Goal: Information Seeking & Learning: Find specific fact

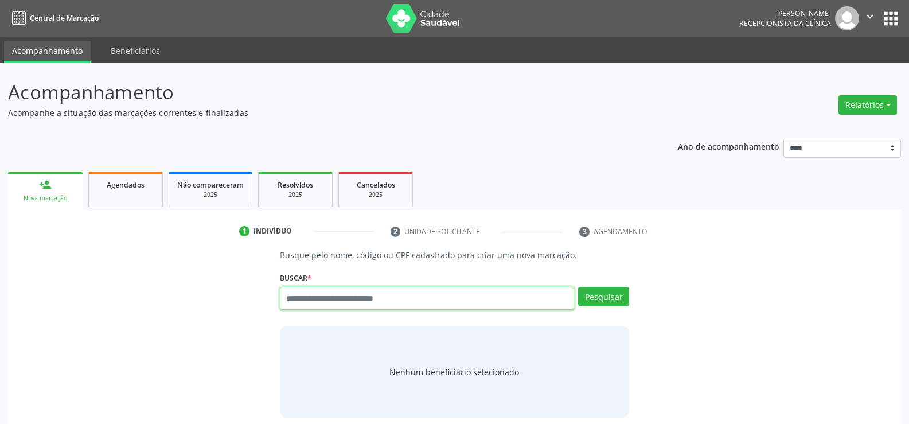
click at [321, 303] on input "text" at bounding box center [427, 298] width 294 height 23
paste input "**********"
type input "**********"
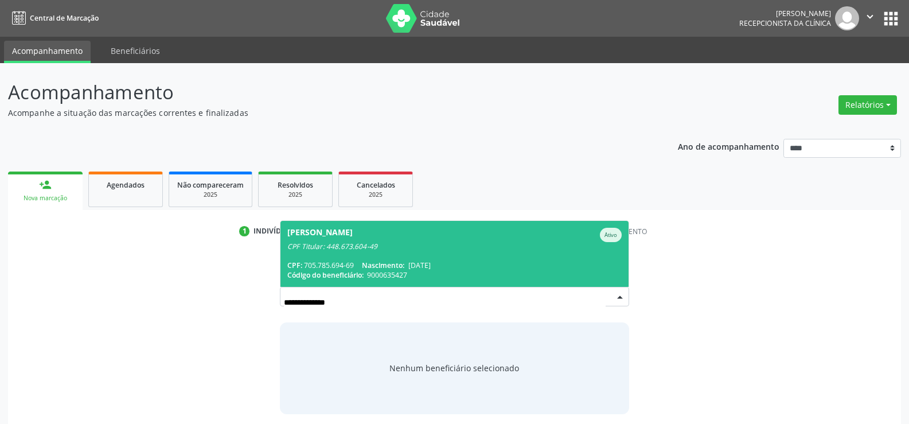
click at [346, 252] on span "[PERSON_NAME] CPF Titular: 448.673.604-49 CPF: 705.785.694-69 Nascimento: [DATE…" at bounding box center [454, 254] width 348 height 66
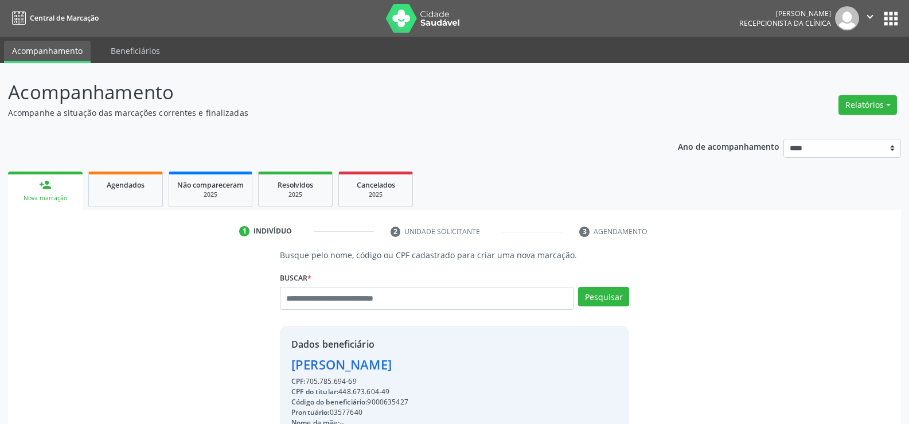
drag, startPoint x: 295, startPoint y: 367, endPoint x: 480, endPoint y: 361, distance: 185.9
click at [436, 361] on div "[PERSON_NAME]" at bounding box center [363, 364] width 144 height 19
copy div "[PERSON_NAME]"
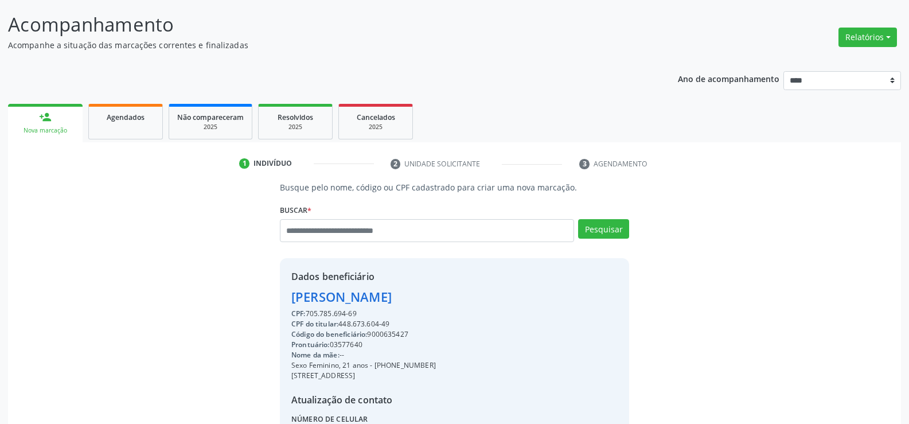
scroll to position [172, 0]
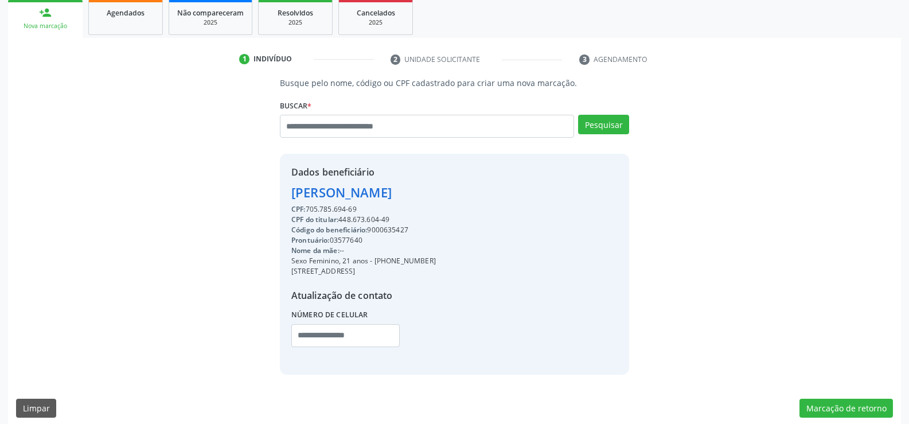
drag, startPoint x: 388, startPoint y: 260, endPoint x: 460, endPoint y: 261, distance: 71.7
click at [436, 261] on div "Sexo Feminino, 21 anos - [PHONE_NUMBER]" at bounding box center [363, 261] width 144 height 10
copy div "98556-1475"
click at [303, 126] on input "text" at bounding box center [427, 126] width 294 height 23
type input "**********"
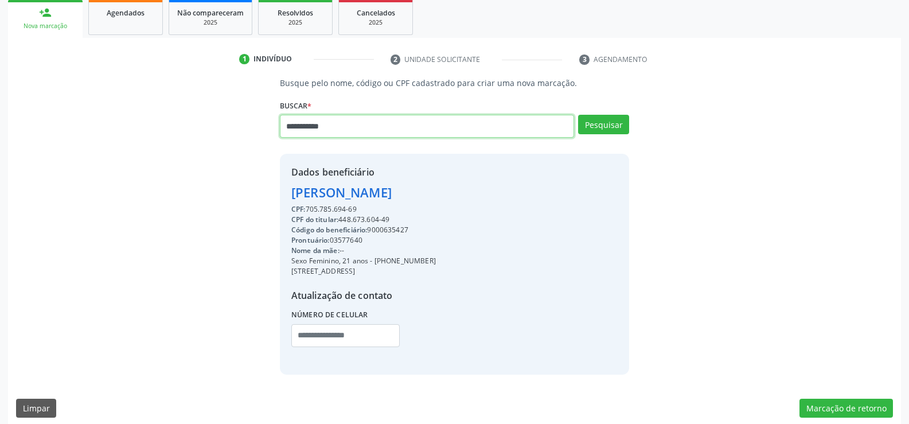
type input "**********"
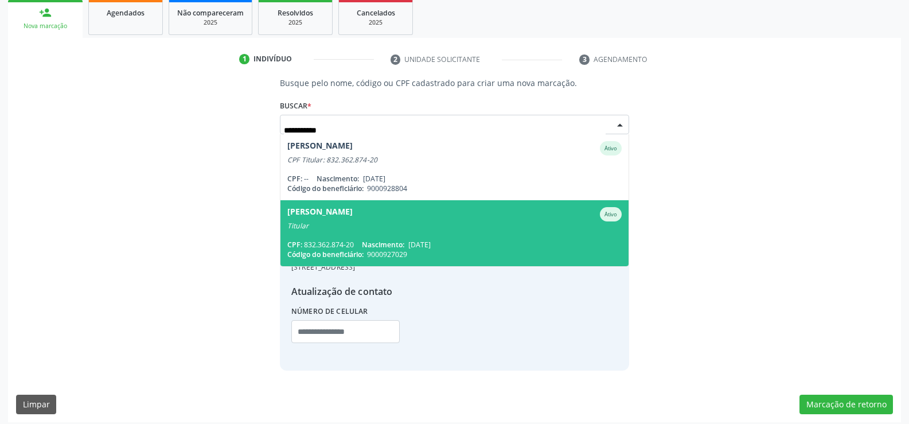
click at [327, 216] on div "[PERSON_NAME]" at bounding box center [319, 214] width 65 height 14
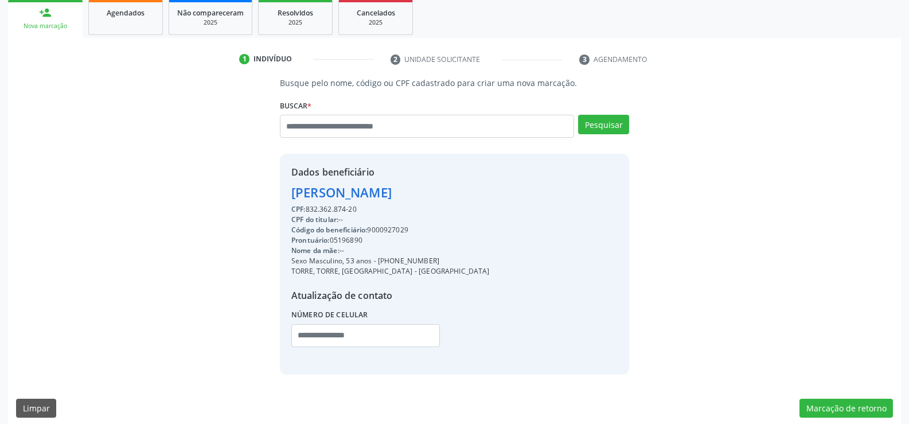
drag, startPoint x: 288, startPoint y: 186, endPoint x: 457, endPoint y: 193, distance: 168.7
click at [457, 193] on div "Dados beneficiário [PERSON_NAME] CPF: 832.362.874-20 CPF do titular: -- Código …" at bounding box center [454, 264] width 349 height 220
copy div "[PERSON_NAME]"
click at [128, 17] on span "Agendados" at bounding box center [126, 13] width 38 height 10
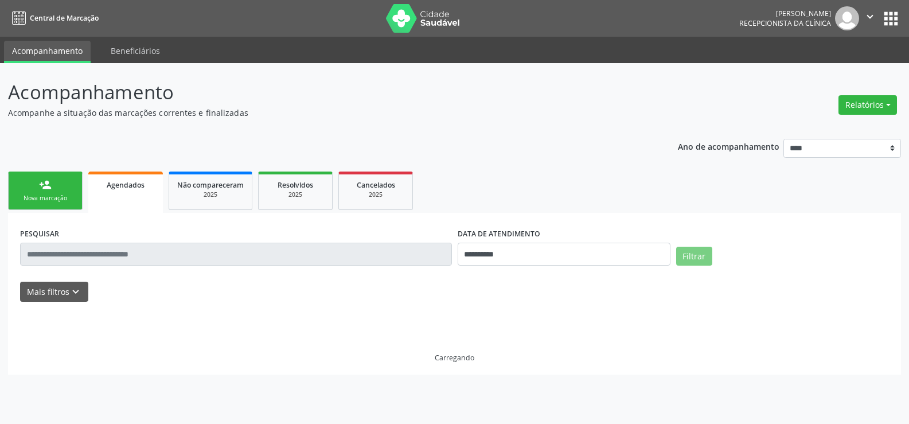
scroll to position [0, 0]
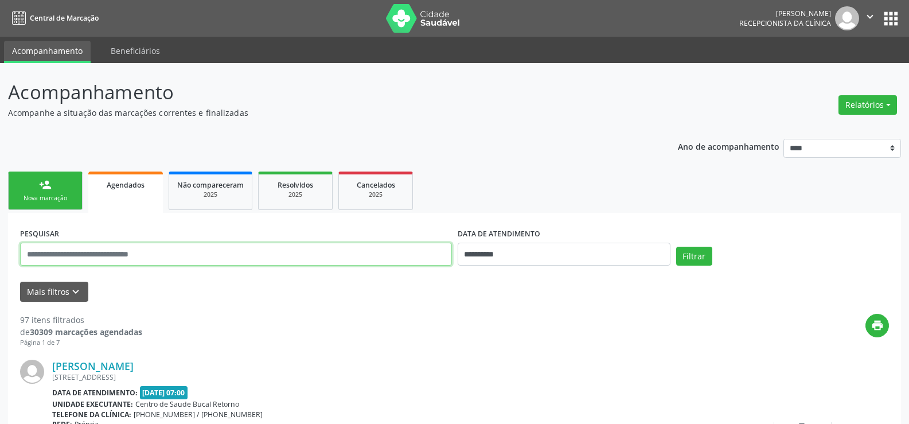
click at [91, 254] on input "text" at bounding box center [236, 254] width 432 height 23
paste input "**********"
type input "**********"
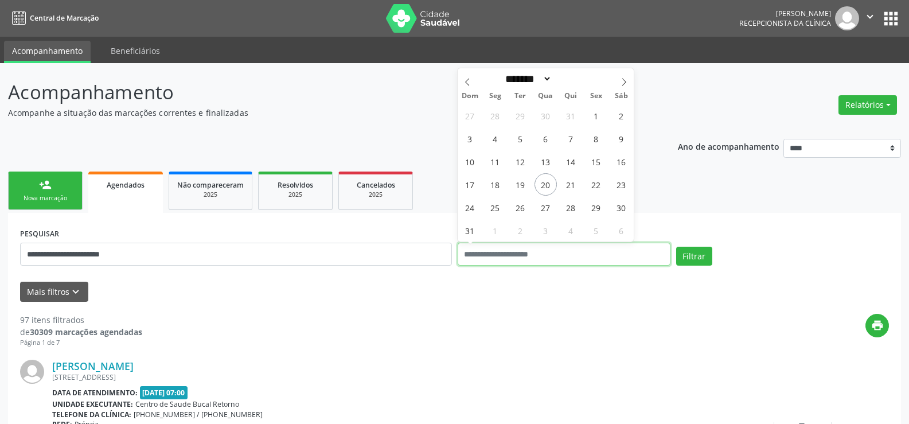
click at [676, 247] on button "Filtrar" at bounding box center [694, 256] width 36 height 19
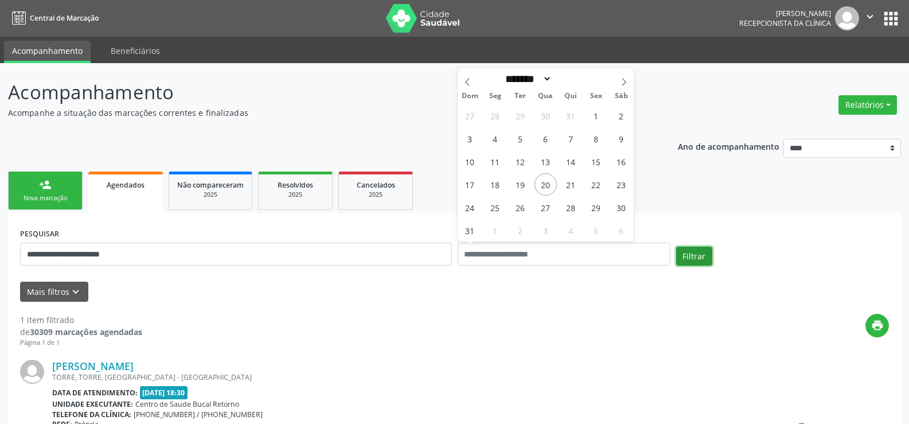
click at [686, 251] on button "Filtrar" at bounding box center [694, 256] width 36 height 19
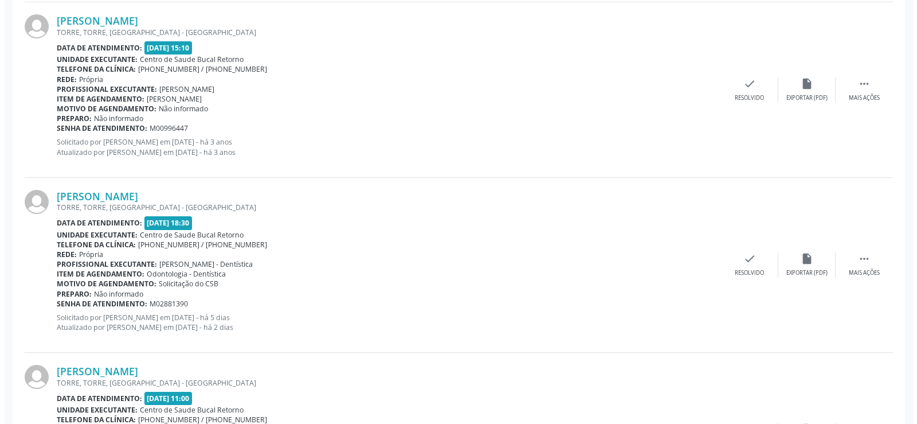
scroll to position [636, 0]
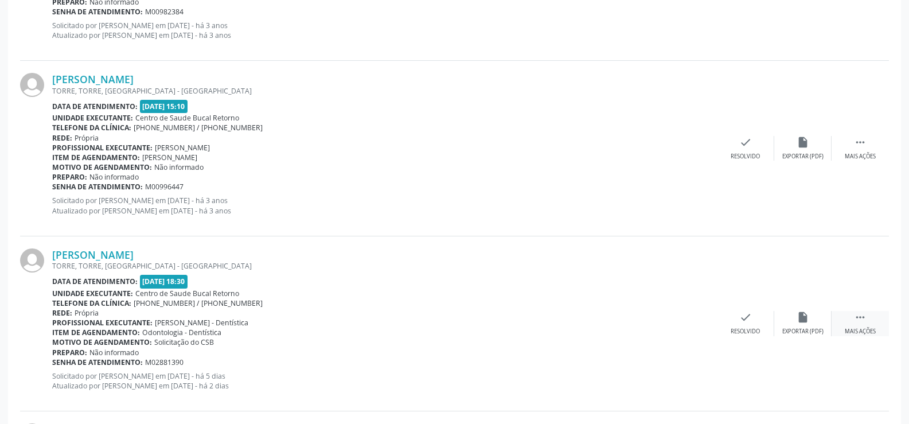
click at [853, 316] on div " Mais ações" at bounding box center [859, 323] width 57 height 25
click at [741, 322] on icon "cancel" at bounding box center [745, 317] width 13 height 13
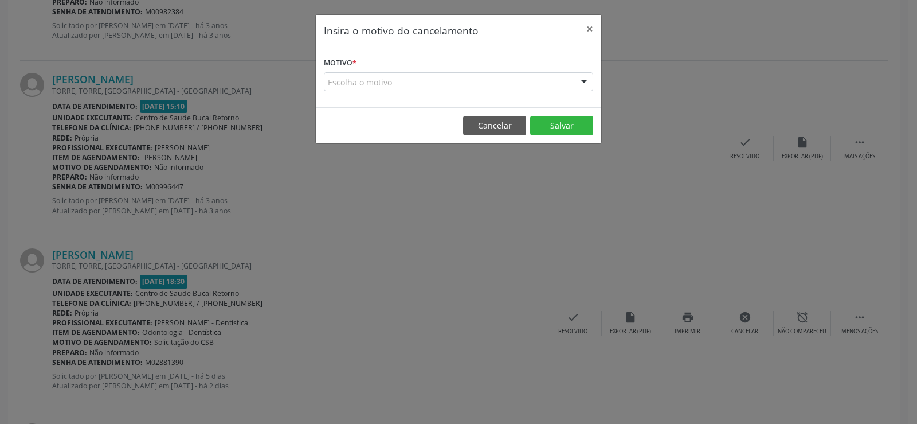
click at [415, 81] on div "Escolha o motivo" at bounding box center [458, 81] width 269 height 19
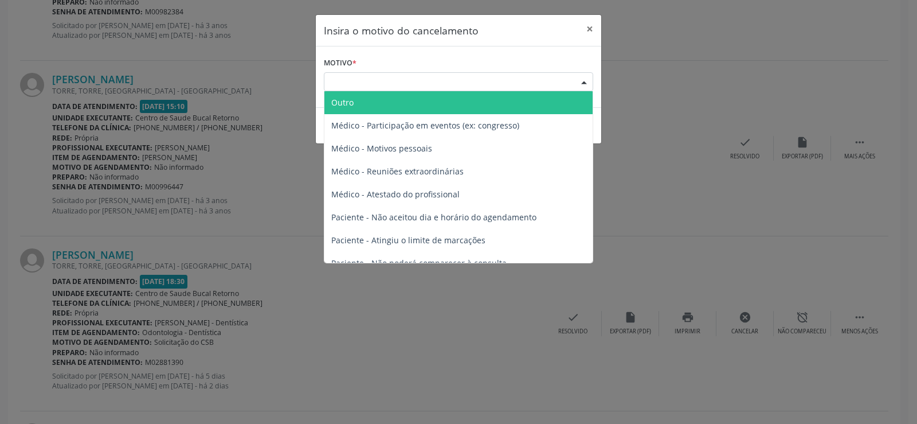
click at [383, 108] on span "Outro" at bounding box center [459, 102] width 268 height 23
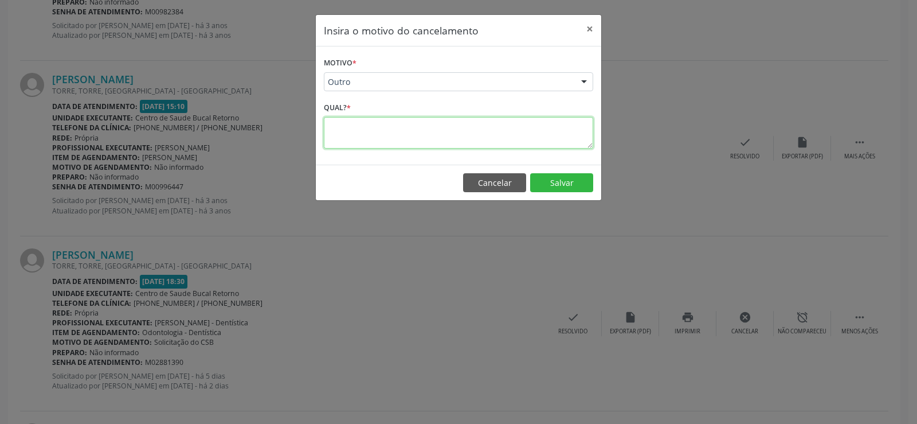
click at [362, 133] on textarea at bounding box center [458, 133] width 269 height 32
type textarea "*"
type textarea "**********"
click at [600, 178] on footer "Cancelar Salvar" at bounding box center [459, 183] width 286 height 36
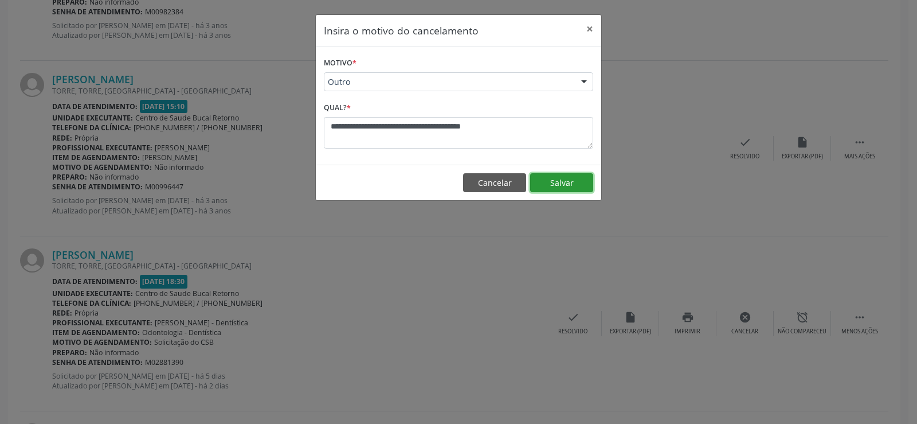
click at [593, 179] on button "Salvar" at bounding box center [561, 182] width 63 height 19
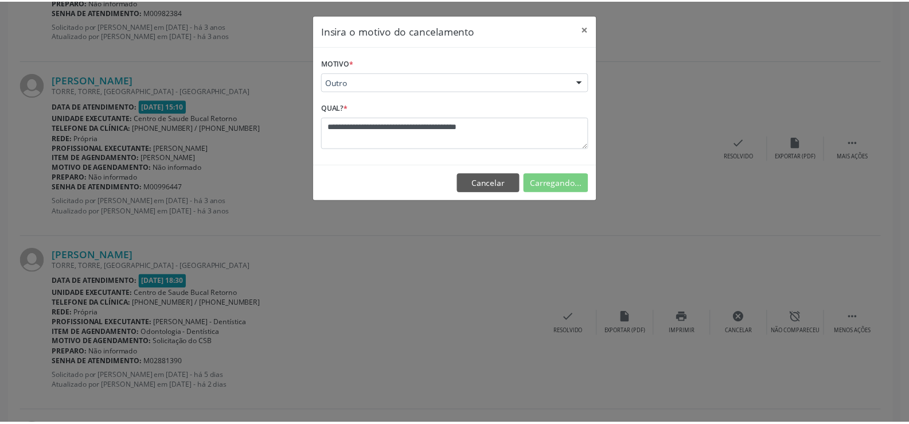
scroll to position [0, 0]
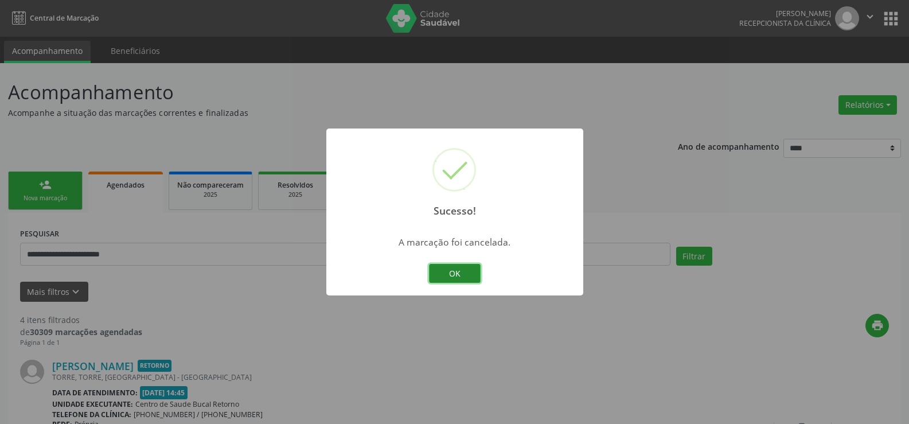
click at [458, 272] on button "OK" at bounding box center [455, 273] width 52 height 19
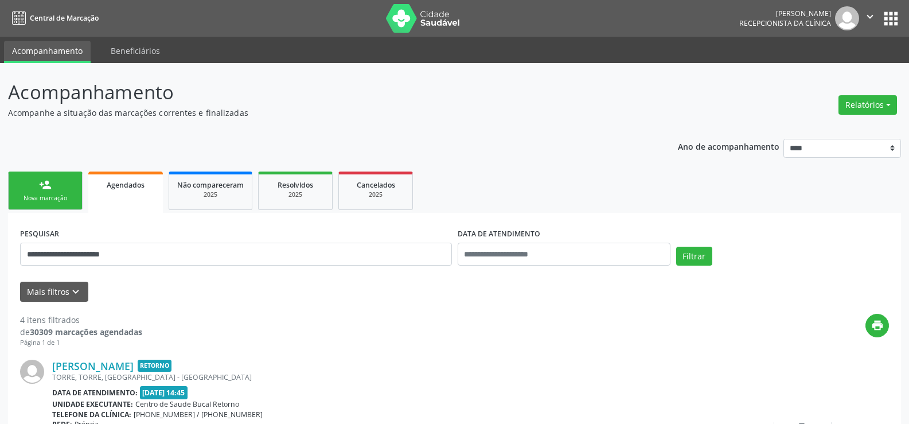
click at [66, 193] on link "person_add Nova marcação" at bounding box center [45, 190] width 75 height 38
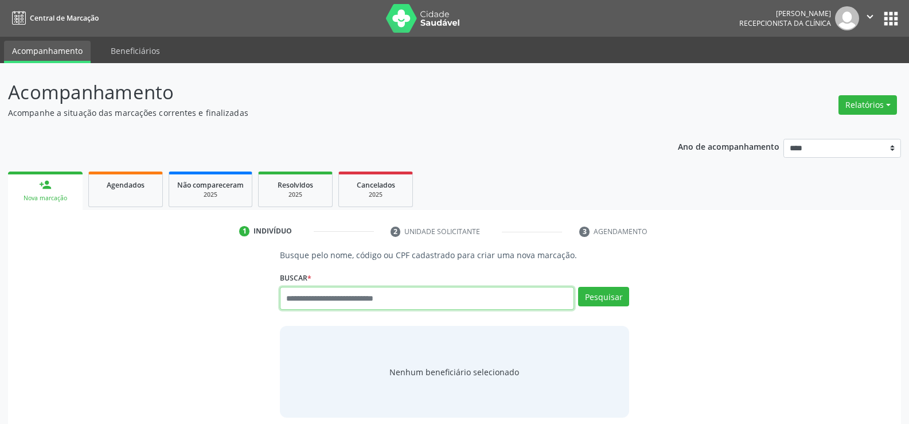
click at [306, 300] on input "text" at bounding box center [427, 298] width 294 height 23
paste input "**********"
type input "**********"
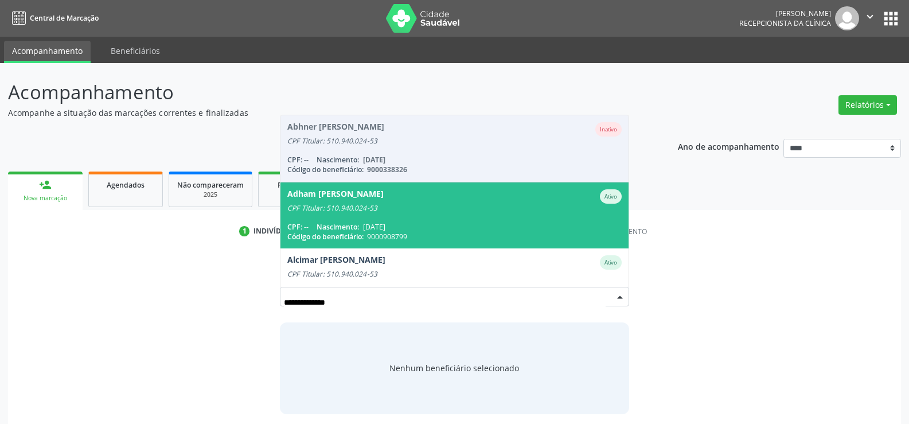
click at [359, 224] on span "Nascimento:" at bounding box center [337, 227] width 42 height 10
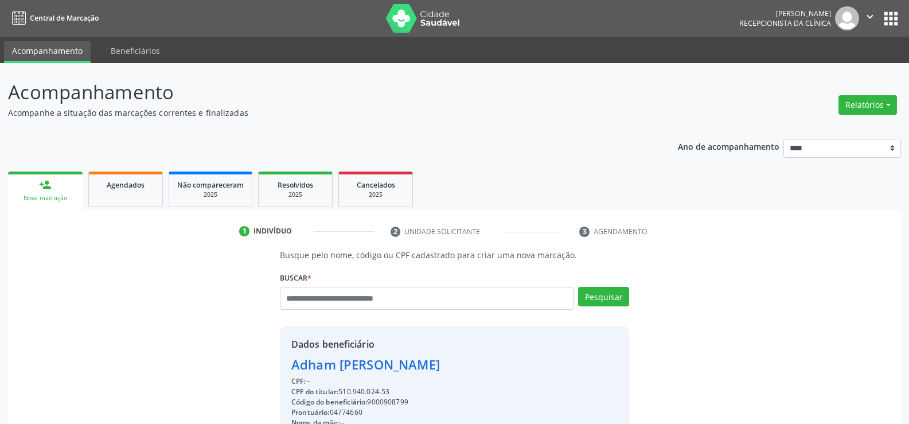
drag, startPoint x: 292, startPoint y: 369, endPoint x: 475, endPoint y: 358, distance: 183.2
click at [440, 358] on div "Adham [PERSON_NAME]" at bounding box center [365, 364] width 149 height 19
copy div "Adham [PERSON_NAME]"
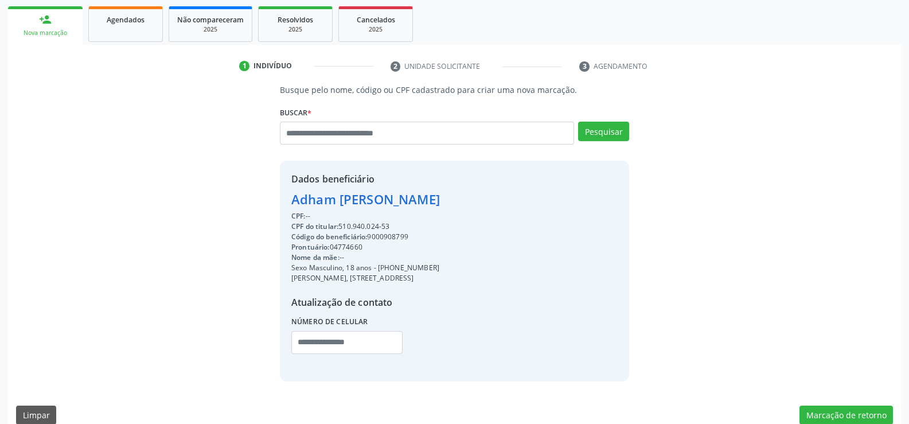
scroll to position [172, 0]
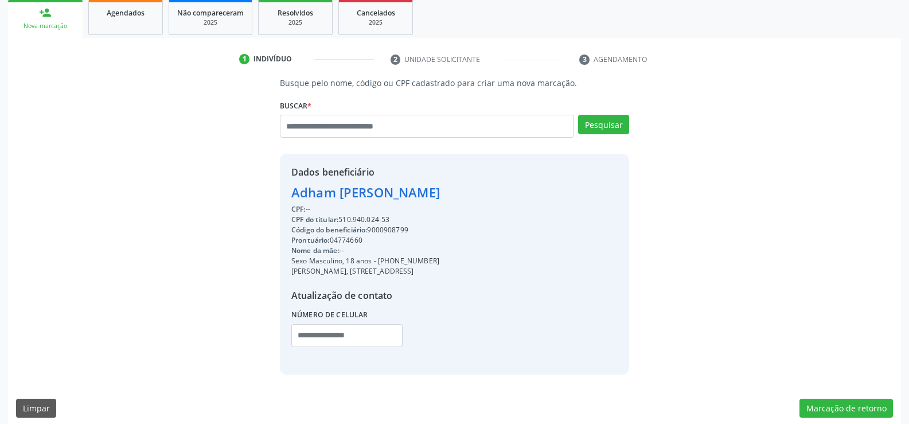
drag, startPoint x: 392, startPoint y: 264, endPoint x: 443, endPoint y: 263, distance: 51.0
click at [440, 263] on div "Sexo Masculino, 18 anos - [PHONE_NUMBER]" at bounding box center [365, 261] width 149 height 10
copy div "99772-7807"
click at [329, 124] on input "text" at bounding box center [427, 126] width 294 height 23
paste input "**********"
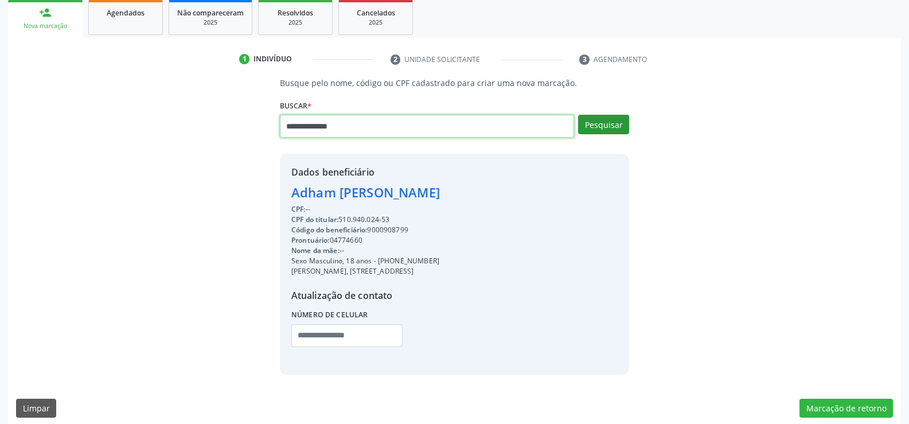
type input "**********"
click at [614, 119] on button "Pesquisar" at bounding box center [603, 124] width 51 height 19
type input "**********"
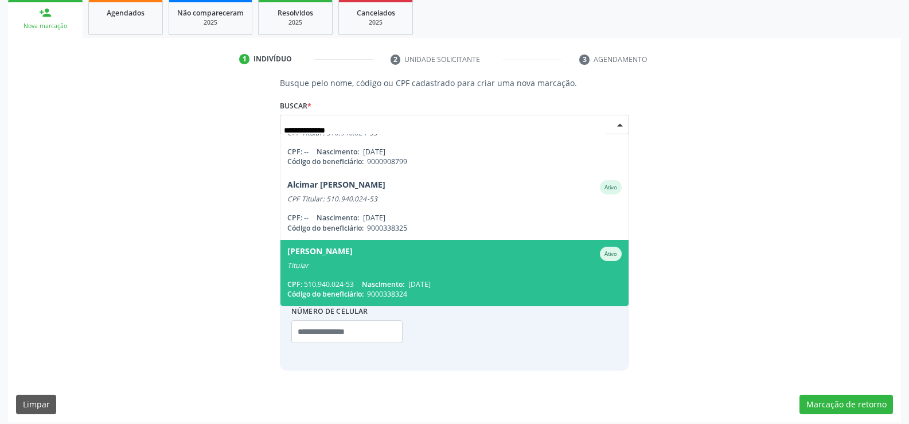
click at [434, 275] on span "[PERSON_NAME] Ativo Titular CPF: 510.940.024-53 Nascimento: [DATE] Código do be…" at bounding box center [454, 273] width 348 height 66
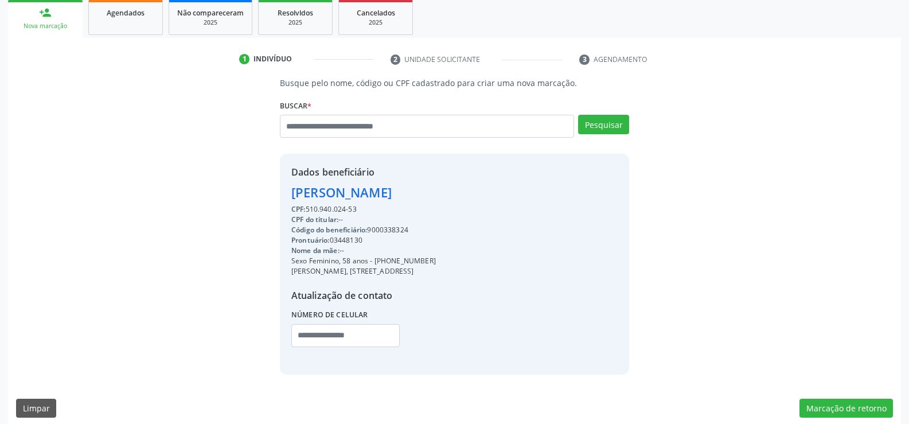
drag, startPoint x: 294, startPoint y: 197, endPoint x: 490, endPoint y: 189, distance: 196.3
click at [436, 189] on div "[PERSON_NAME]" at bounding box center [363, 192] width 144 height 19
copy div "[PERSON_NAME]"
drag, startPoint x: 388, startPoint y: 261, endPoint x: 503, endPoint y: 258, distance: 114.7
click at [436, 258] on div "Sexo Feminino, 58 anos - [PHONE_NUMBER]" at bounding box center [363, 261] width 144 height 10
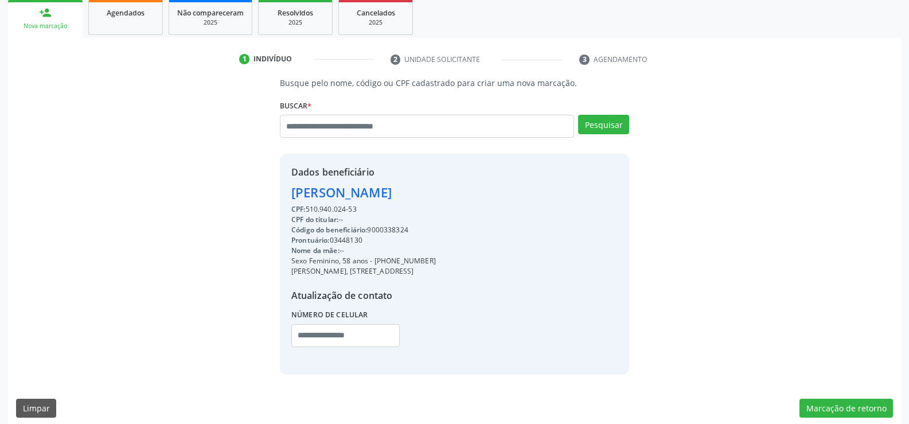
copy div "99772-7807"
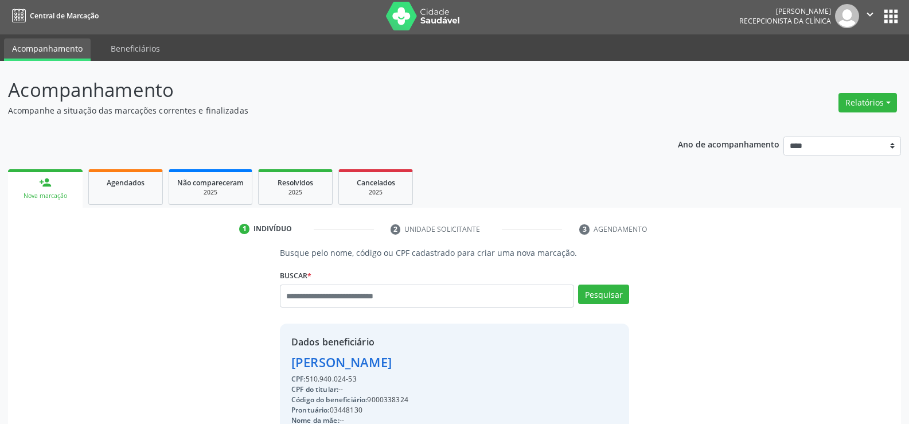
scroll to position [0, 0]
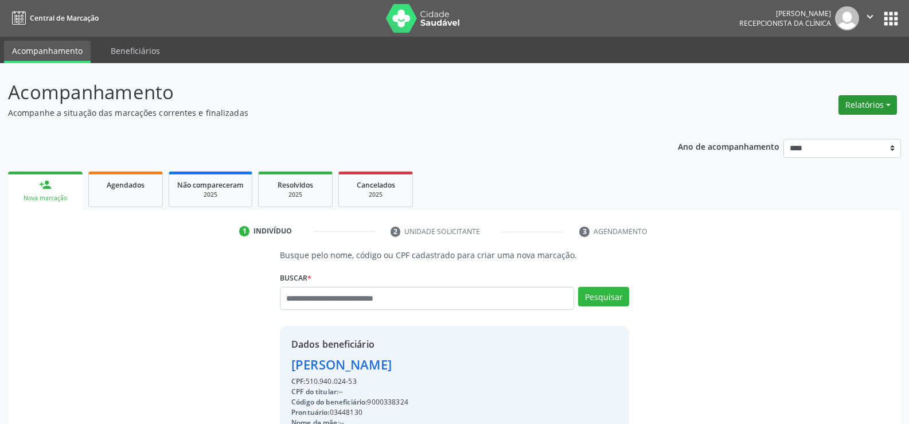
click at [866, 101] on button "Relatórios" at bounding box center [867, 104] width 58 height 19
click at [815, 128] on link "Agendamentos" at bounding box center [835, 130] width 123 height 16
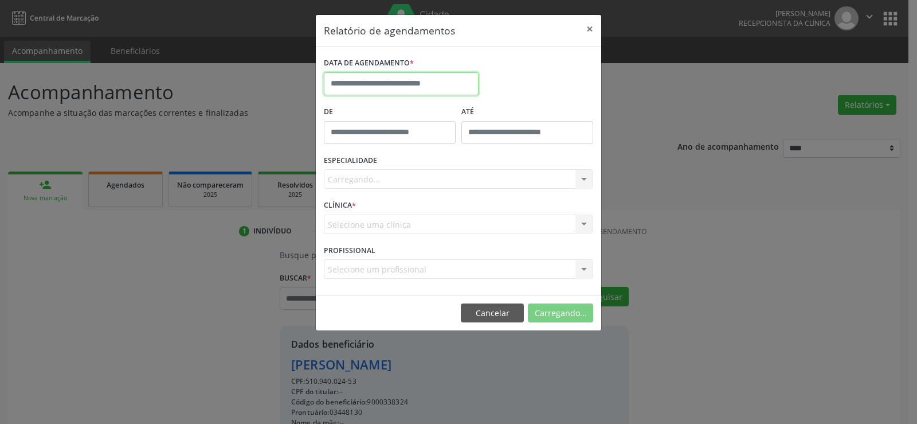
click at [393, 83] on input "text" at bounding box center [401, 83] width 155 height 23
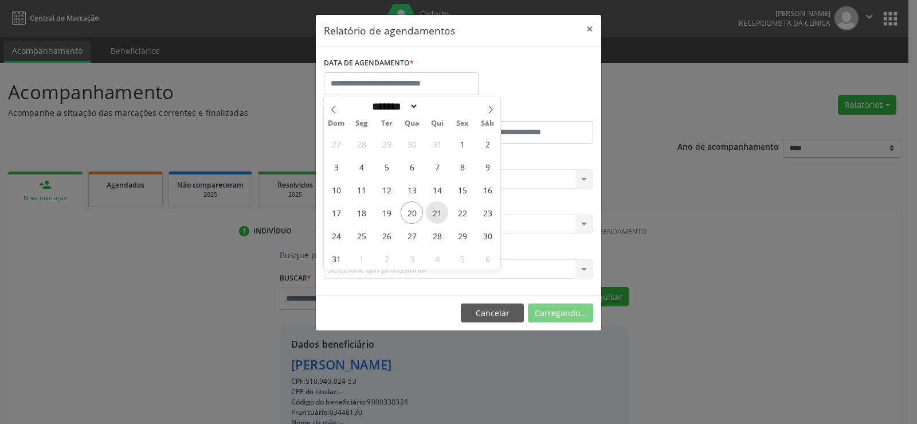
click at [438, 209] on span "21" at bounding box center [437, 212] width 22 height 22
type input "**********"
click at [438, 209] on span "21" at bounding box center [437, 212] width 22 height 22
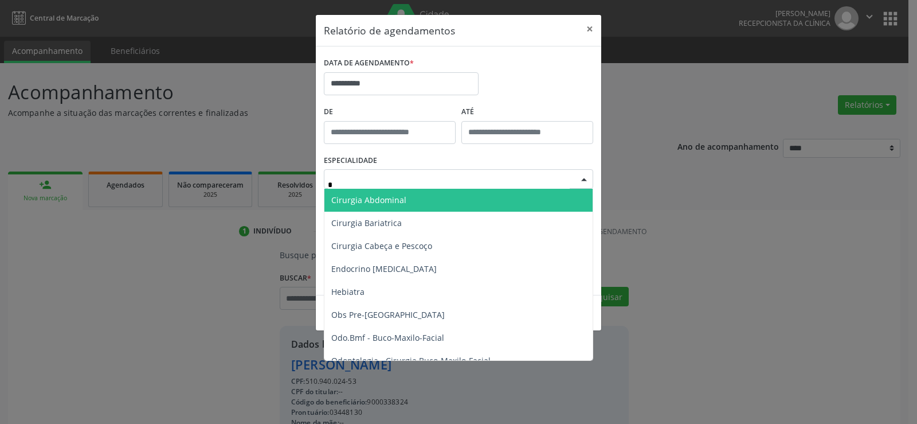
type input "**"
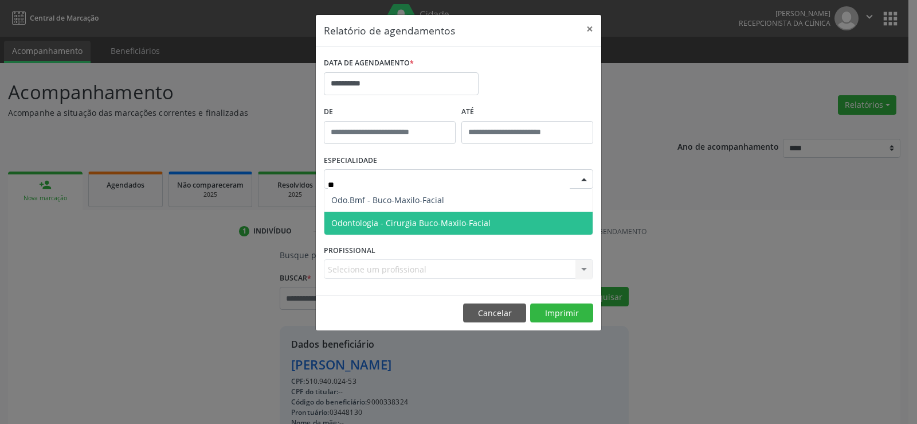
click at [398, 217] on span "Odontologia - Cirurgia Buco-Maxilo-Facial" at bounding box center [410, 222] width 159 height 11
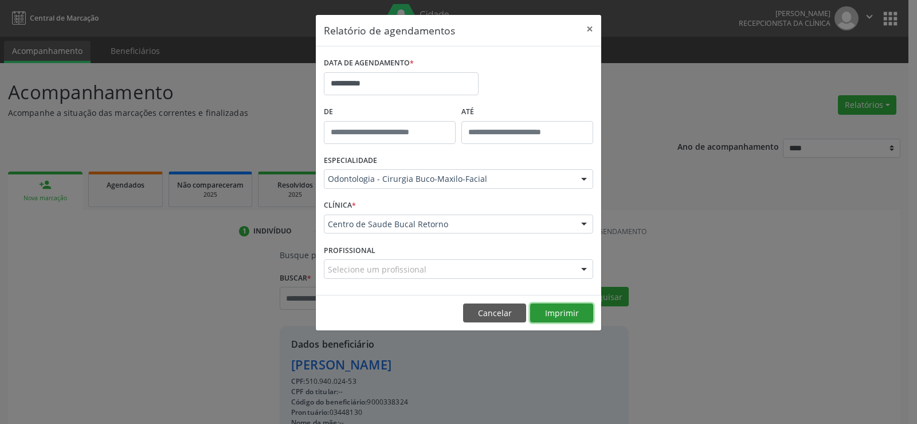
click at [580, 306] on button "Imprimir" at bounding box center [561, 312] width 63 height 19
click at [584, 22] on button "×" at bounding box center [590, 29] width 23 height 28
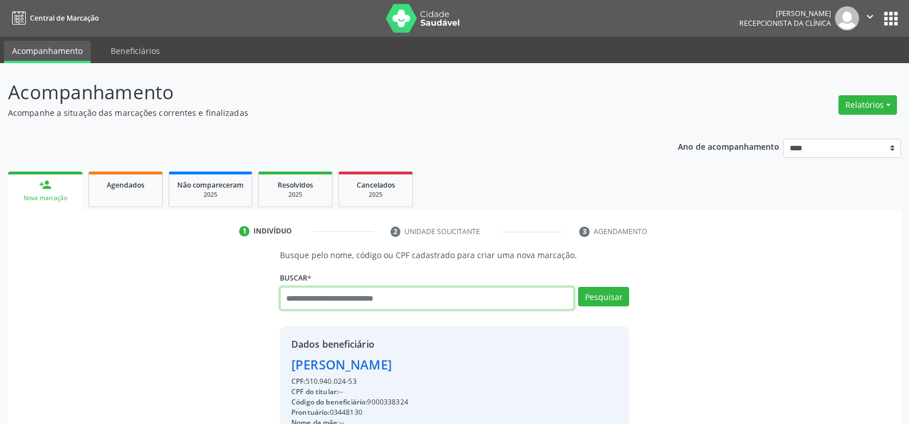
click at [338, 293] on input "text" at bounding box center [427, 298] width 294 height 23
paste input "**********"
type input "**********"
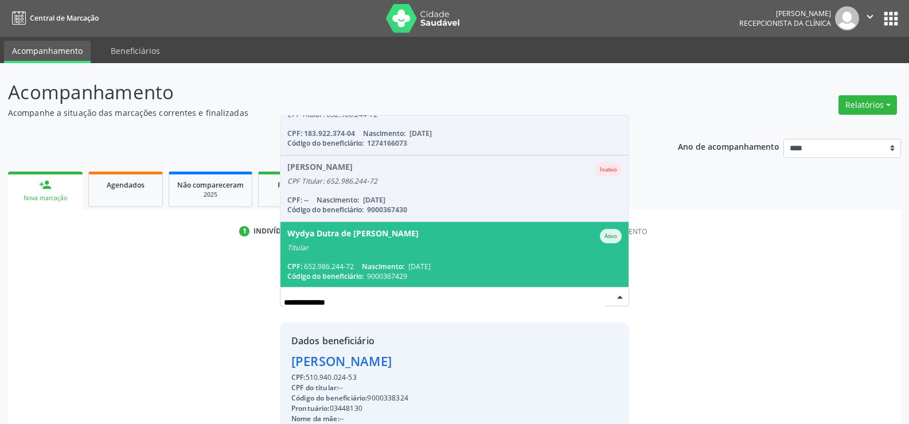
click at [343, 235] on div "Wydya Dutra de [PERSON_NAME]" at bounding box center [352, 236] width 131 height 14
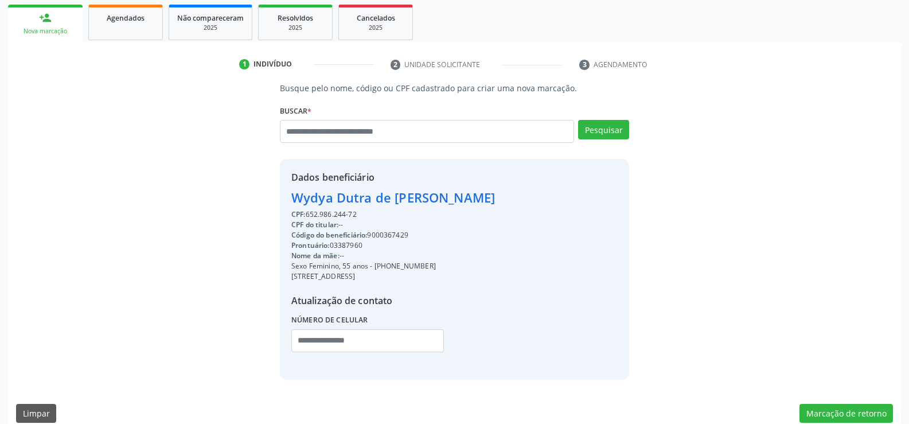
scroll to position [172, 0]
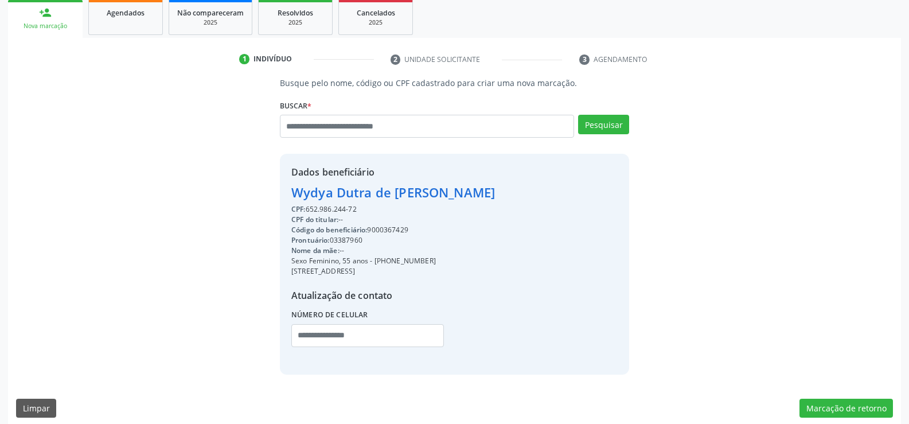
drag, startPoint x: 293, startPoint y: 190, endPoint x: 497, endPoint y: 191, distance: 203.5
click at [497, 191] on div "Dados beneficiário Wydya Dutra de [PERSON_NAME] CPF: 652.986.244-72 CPF do titu…" at bounding box center [454, 264] width 349 height 220
copy div "Wydya Dutra de [PERSON_NAME]"
click at [391, 259] on div "Sexo Feminino, 55 anos - [PHONE_NUMBER]" at bounding box center [393, 261] width 204 height 10
drag, startPoint x: 388, startPoint y: 259, endPoint x: 469, endPoint y: 259, distance: 80.8
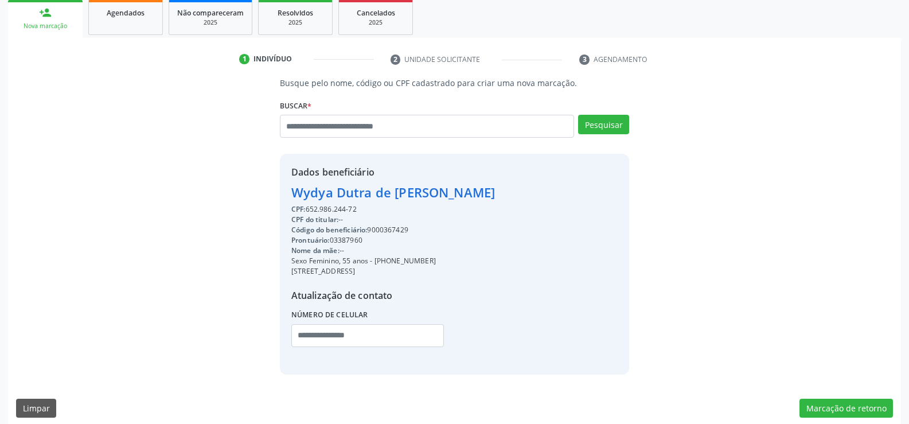
click at [469, 259] on div "Sexo Feminino, 55 anos - [PHONE_NUMBER]" at bounding box center [393, 261] width 204 height 10
copy div "99312-4813"
